Goal: Information Seeking & Learning: Find specific fact

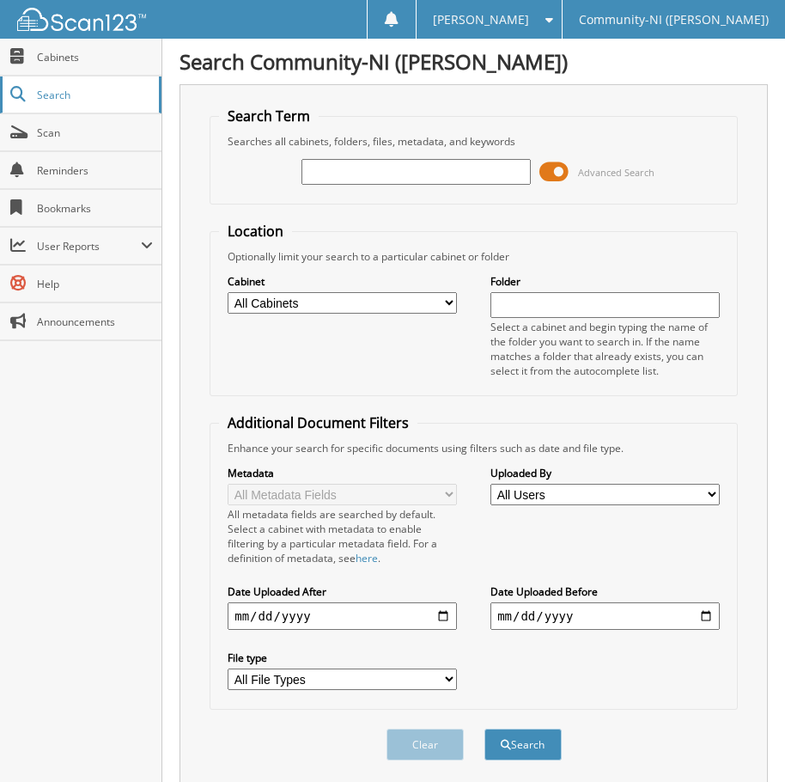
click at [56, 106] on link "Search" at bounding box center [80, 94] width 161 height 37
click at [344, 159] on input "text" at bounding box center [416, 172] width 229 height 26
click at [369, 180] on input "text" at bounding box center [416, 172] width 229 height 26
type input "[PHONE_NUMBER]"
click at [484, 728] on button "Search" at bounding box center [522, 744] width 77 height 32
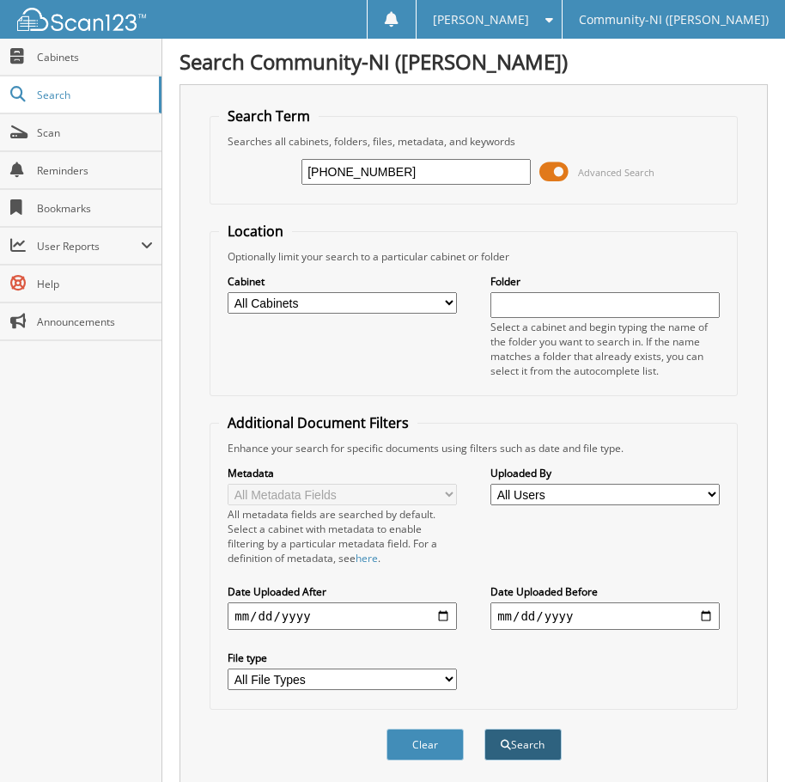
click at [520, 748] on button "Search" at bounding box center [522, 744] width 77 height 32
click at [568, 167] on span at bounding box center [553, 172] width 29 height 26
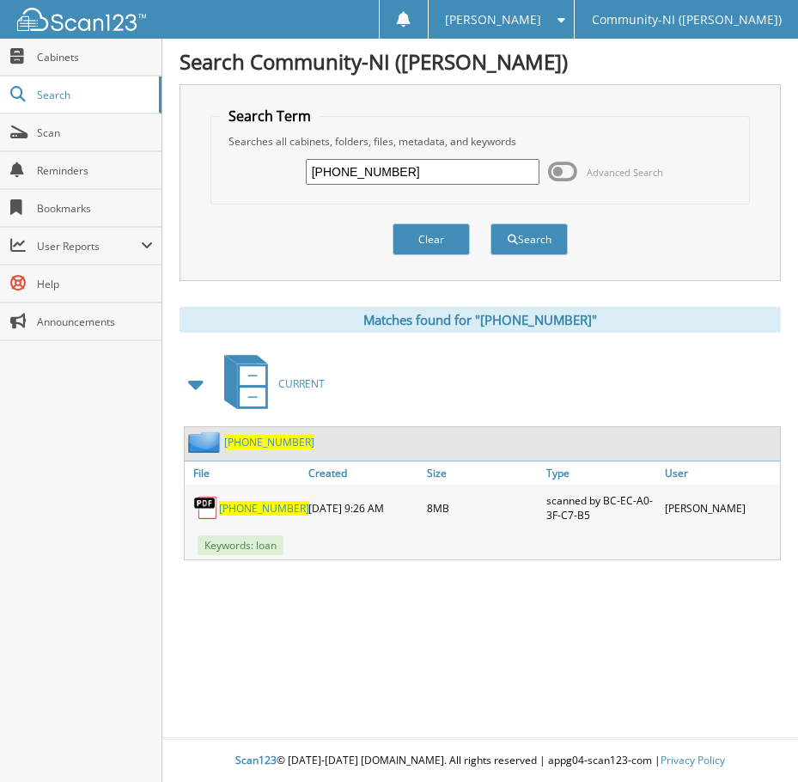
click at [271, 503] on span "[PHONE_NUMBER]" at bounding box center [264, 508] width 90 height 15
